Goal: Find contact information: Find contact information

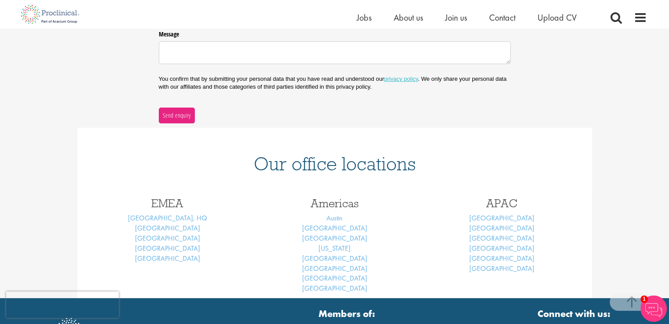
scroll to position [352, 0]
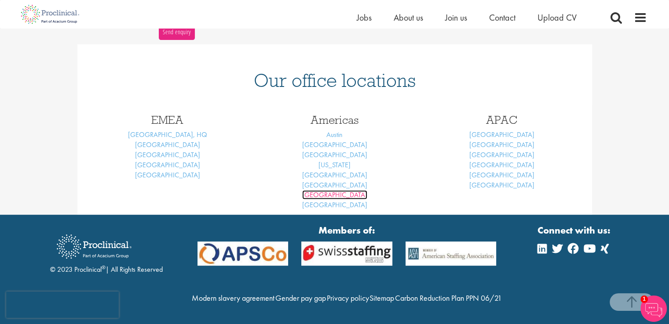
click at [340, 192] on link "[GEOGRAPHIC_DATA]" at bounding box center [334, 194] width 65 height 9
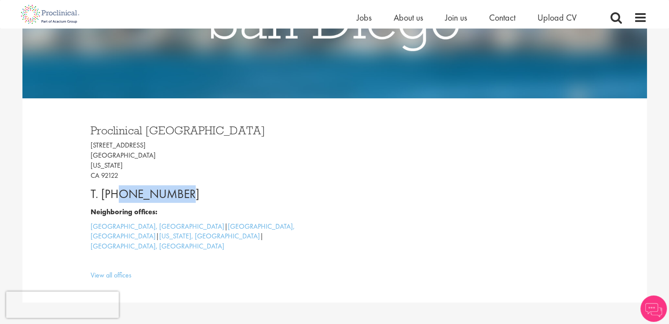
drag, startPoint x: 185, startPoint y: 196, endPoint x: 117, endPoint y: 195, distance: 67.7
click at [117, 195] on p "T. [PHONE_NUMBER]" at bounding box center [209, 194] width 237 height 18
copy p "3233062618"
